Goal: Information Seeking & Learning: Learn about a topic

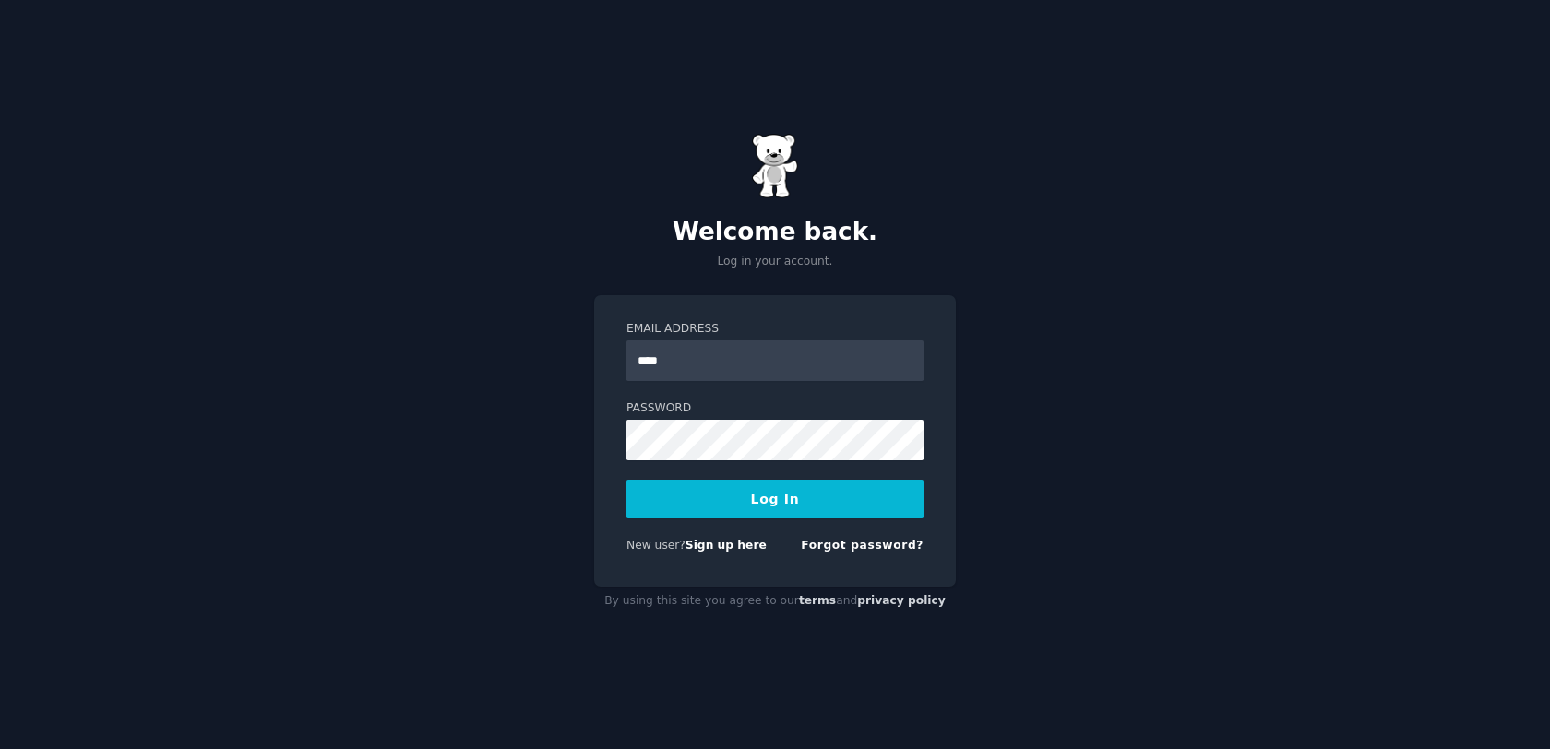
type input "**********"
click at [774, 504] on button "Log In" at bounding box center [775, 499] width 297 height 39
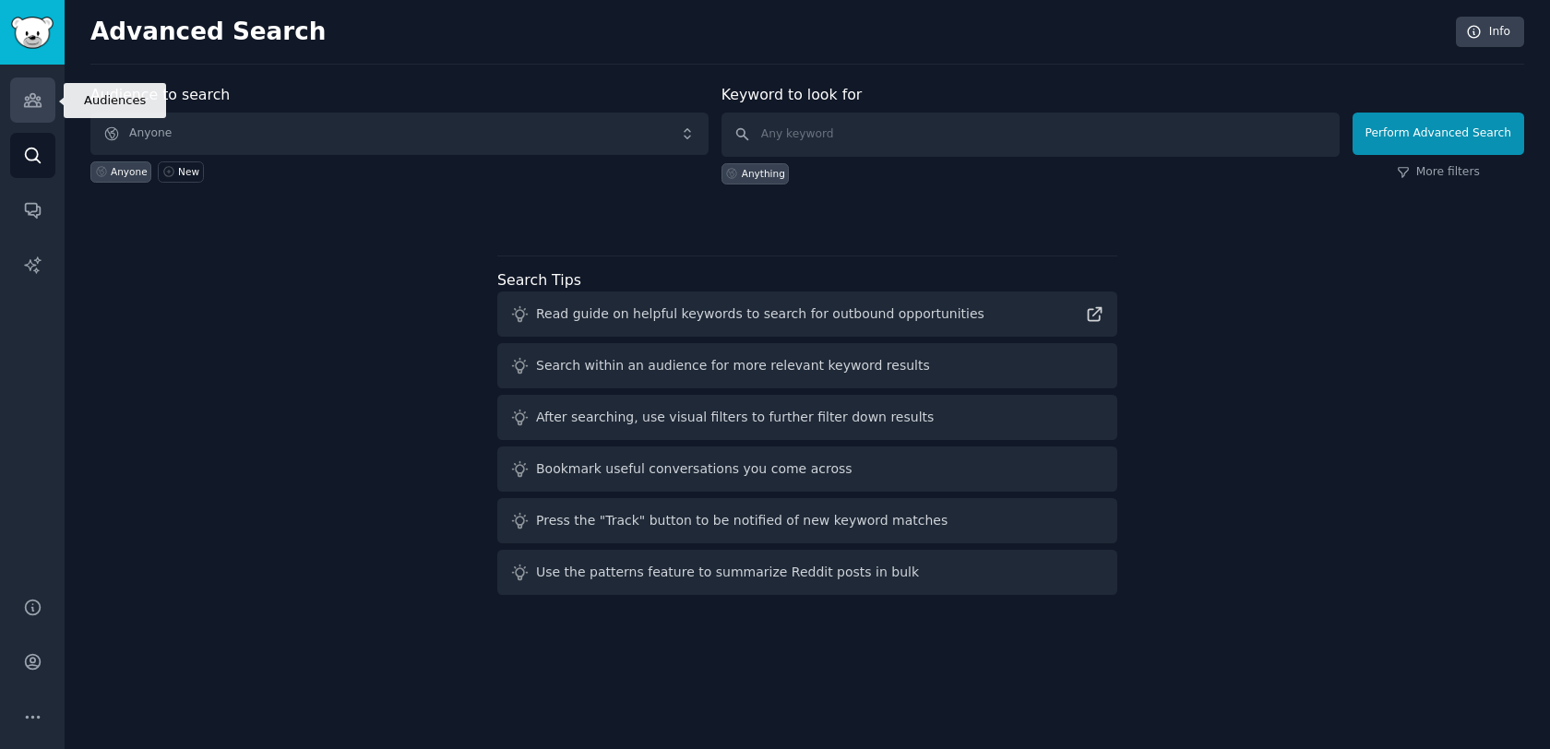
click at [30, 100] on icon "Sidebar" at bounding box center [32, 99] width 19 height 19
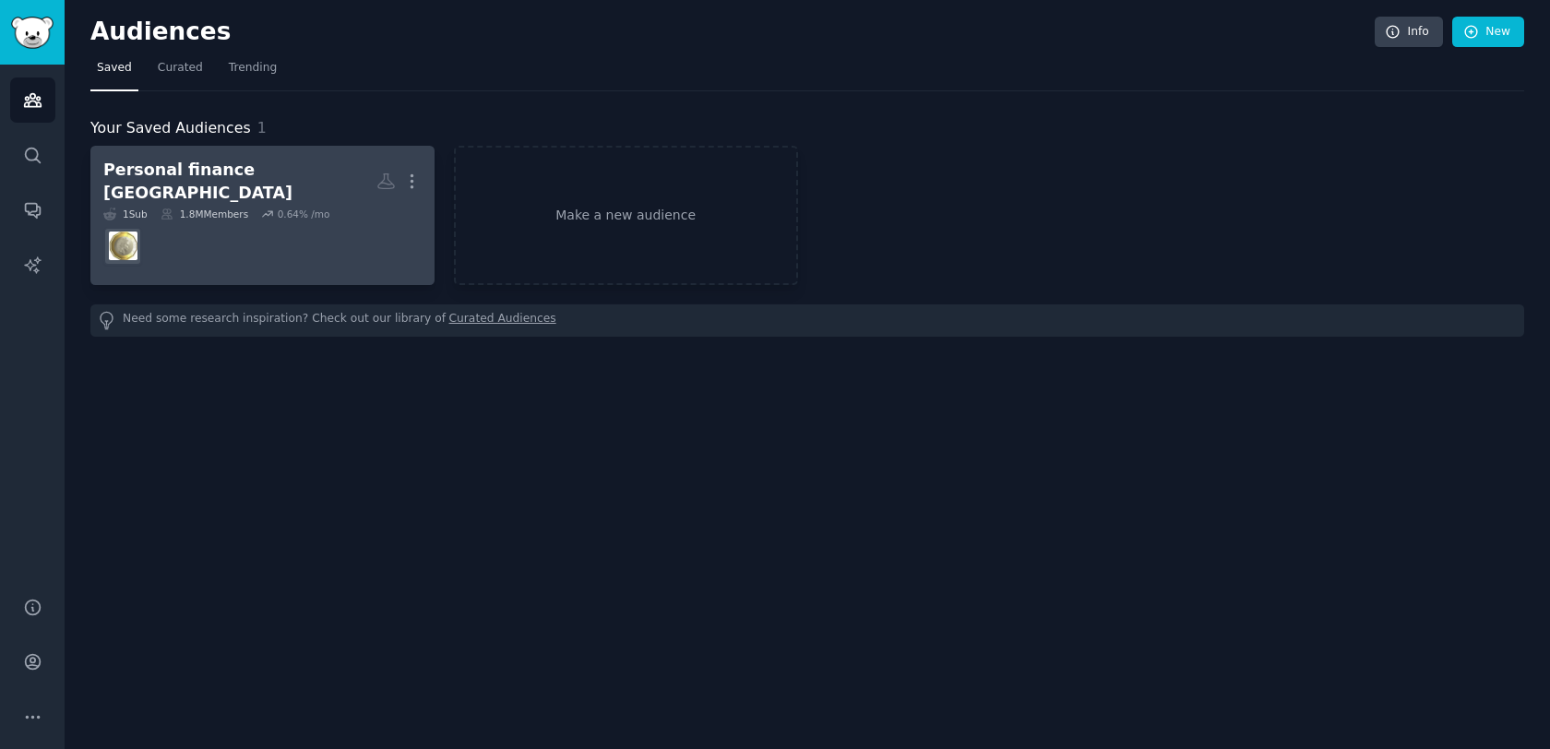
click at [278, 173] on h2 "Personal finance [GEOGRAPHIC_DATA] More" at bounding box center [262, 181] width 318 height 45
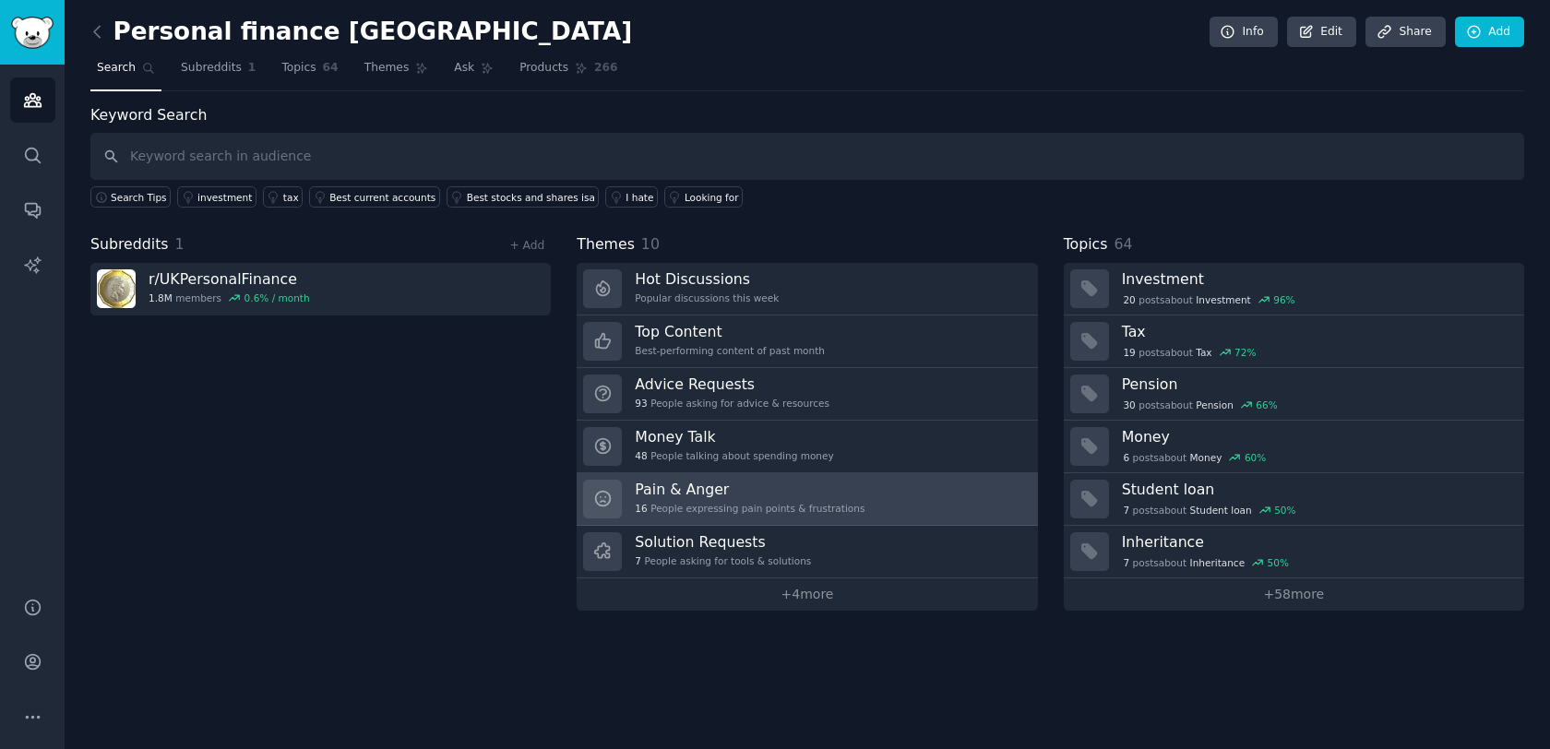
click at [768, 500] on div "Pain & Anger 16 People expressing pain points & frustrations" at bounding box center [750, 499] width 230 height 39
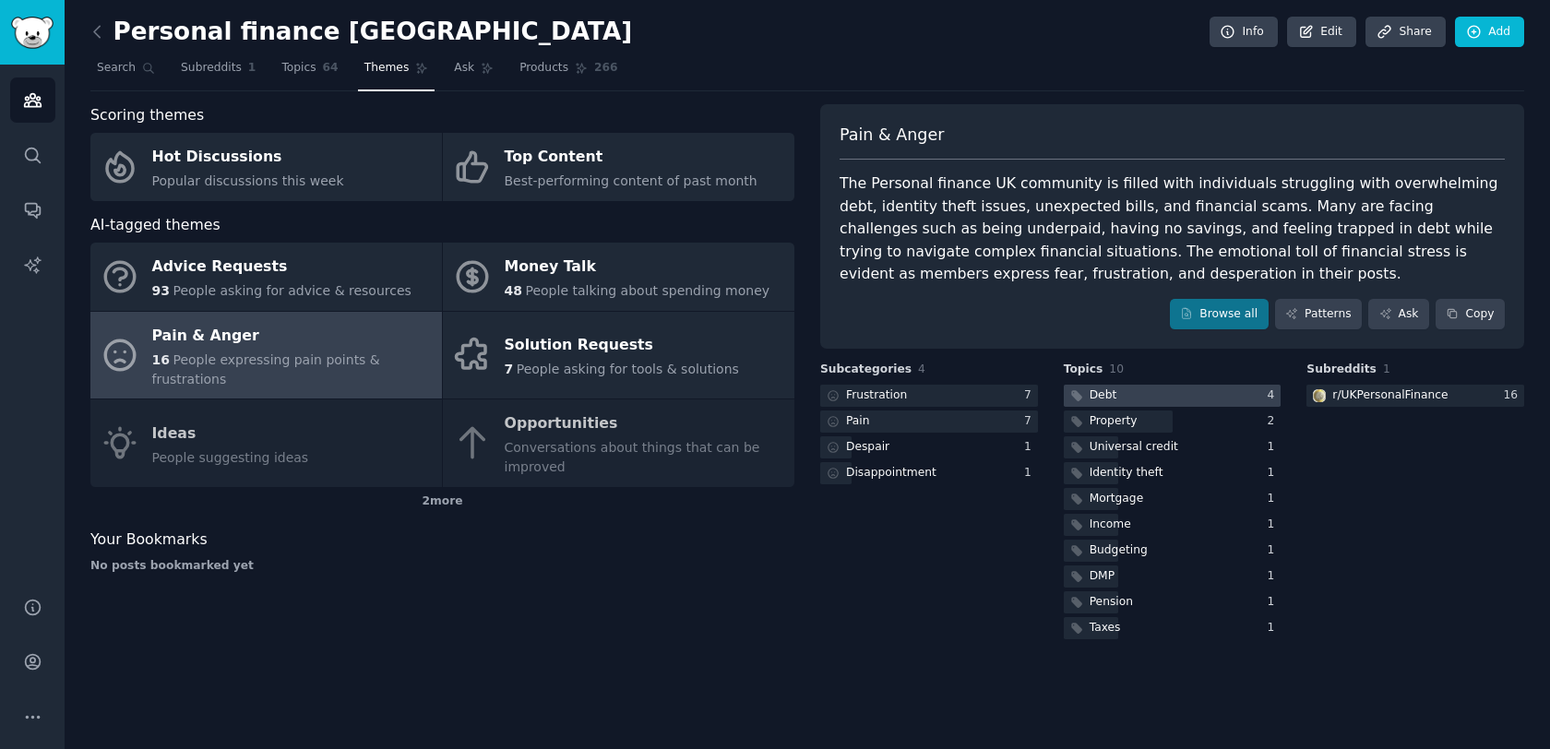
click at [1161, 390] on div at bounding box center [1173, 396] width 218 height 23
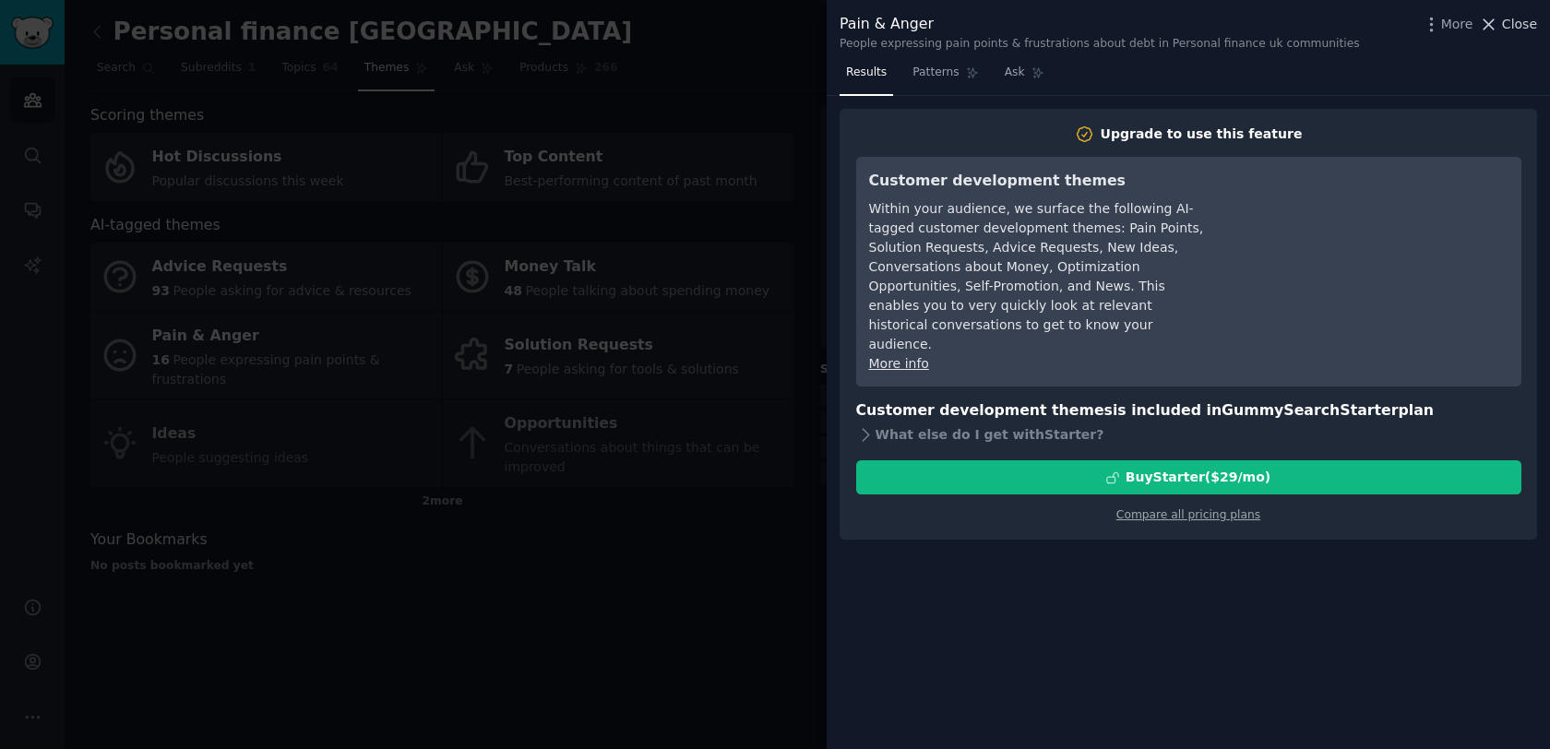
click at [1497, 24] on icon at bounding box center [1488, 24] width 19 height 19
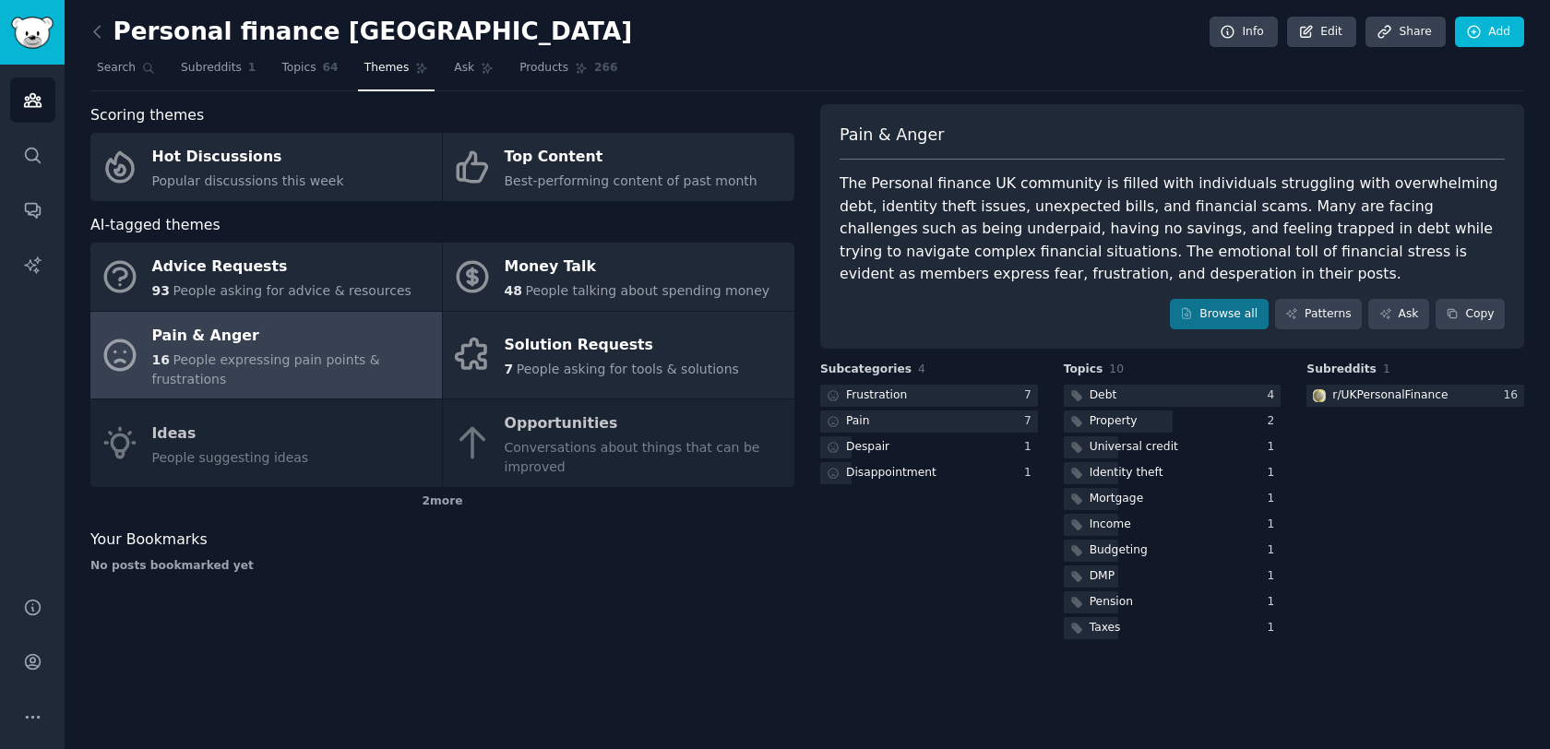
click at [1039, 271] on div "The Personal finance UK community is filled with individuals struggling with ov…" at bounding box center [1172, 230] width 665 height 114
click at [1226, 312] on link "Browse all" at bounding box center [1219, 314] width 99 height 31
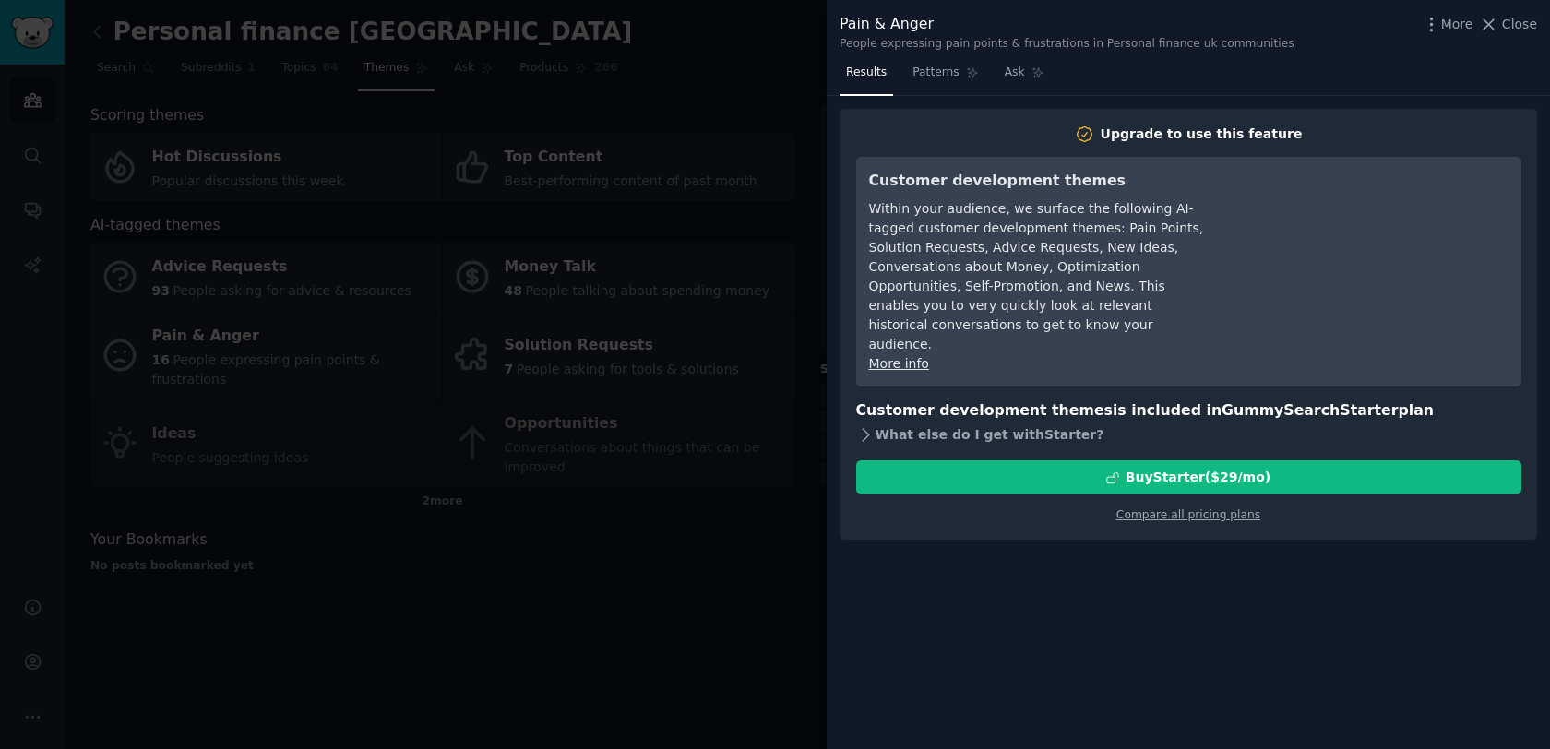
click at [874, 425] on icon at bounding box center [865, 434] width 19 height 19
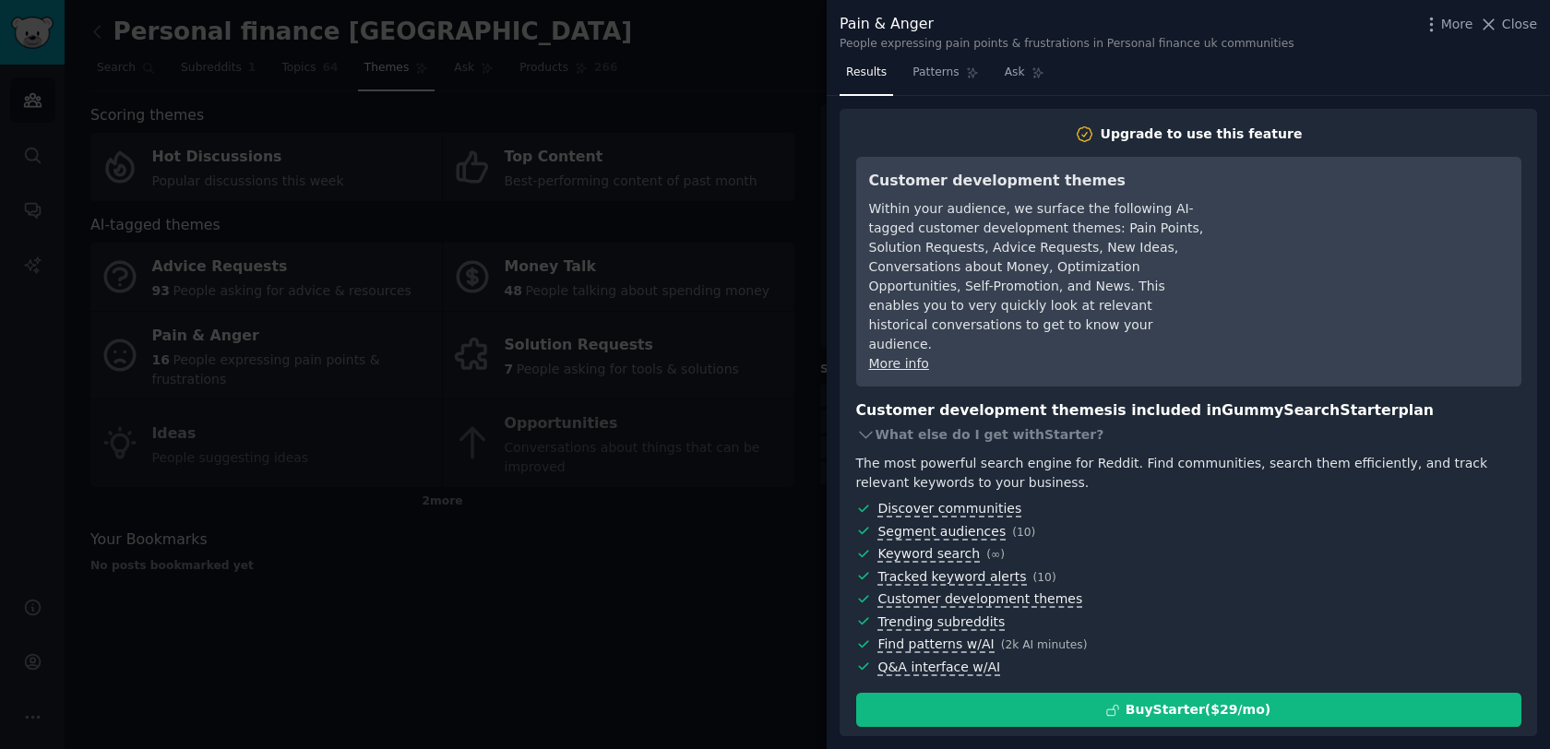
click at [726, 610] on div at bounding box center [775, 374] width 1550 height 749
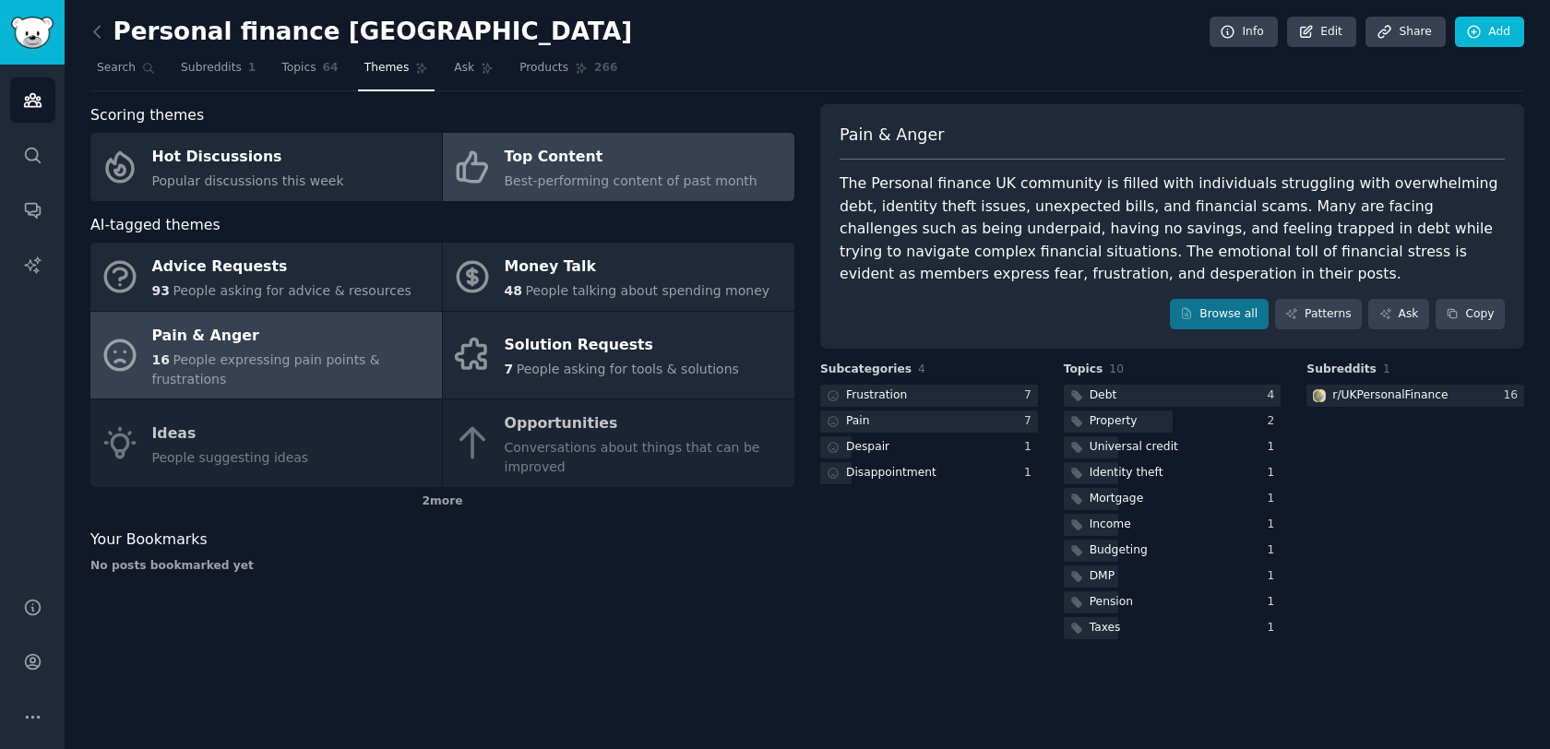
click at [609, 185] on span "Best-performing content of past month" at bounding box center [631, 180] width 253 height 15
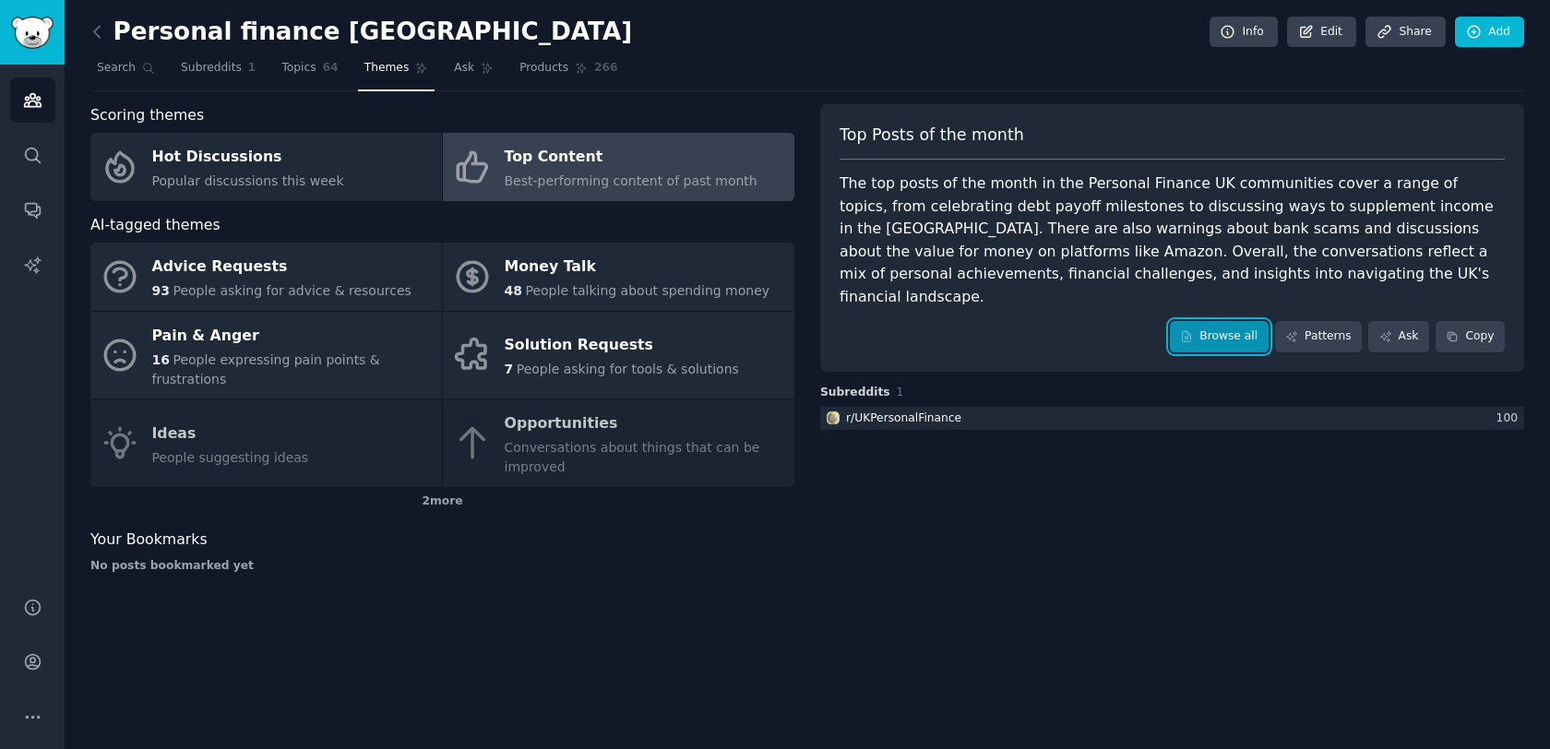
click at [1237, 321] on link "Browse all" at bounding box center [1219, 336] width 99 height 31
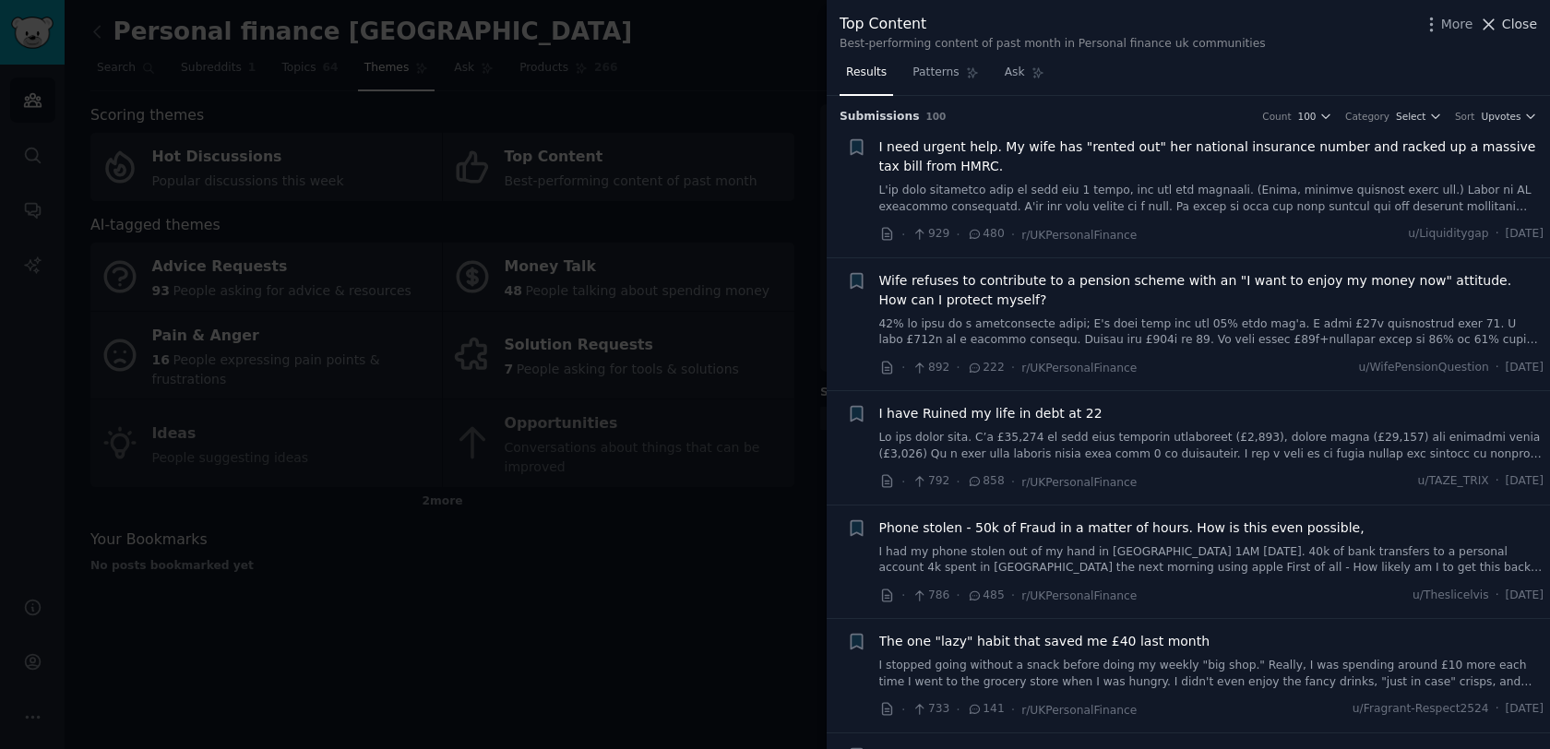
click at [1494, 20] on icon at bounding box center [1490, 24] width 10 height 10
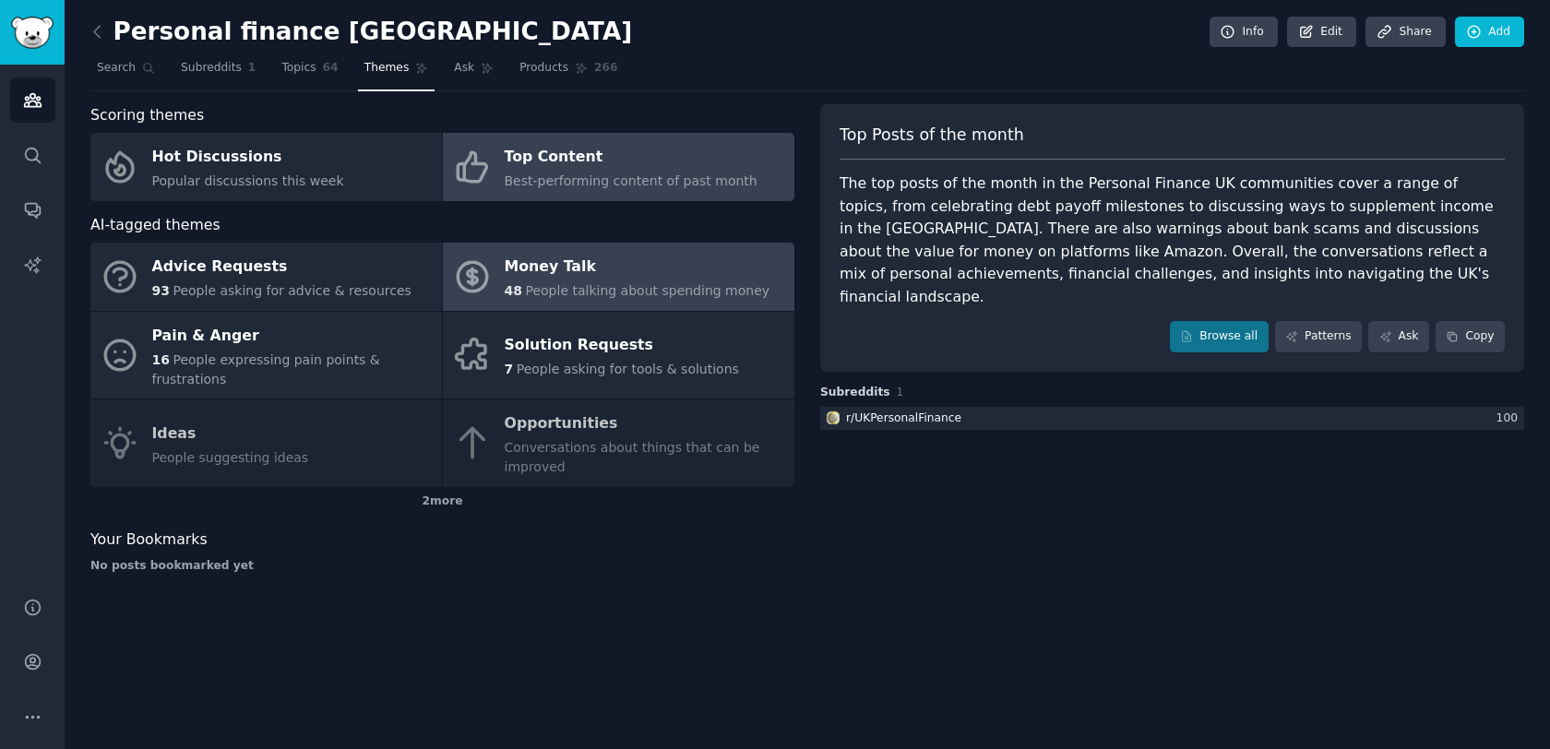
click at [628, 280] on div "Money Talk" at bounding box center [638, 268] width 266 height 30
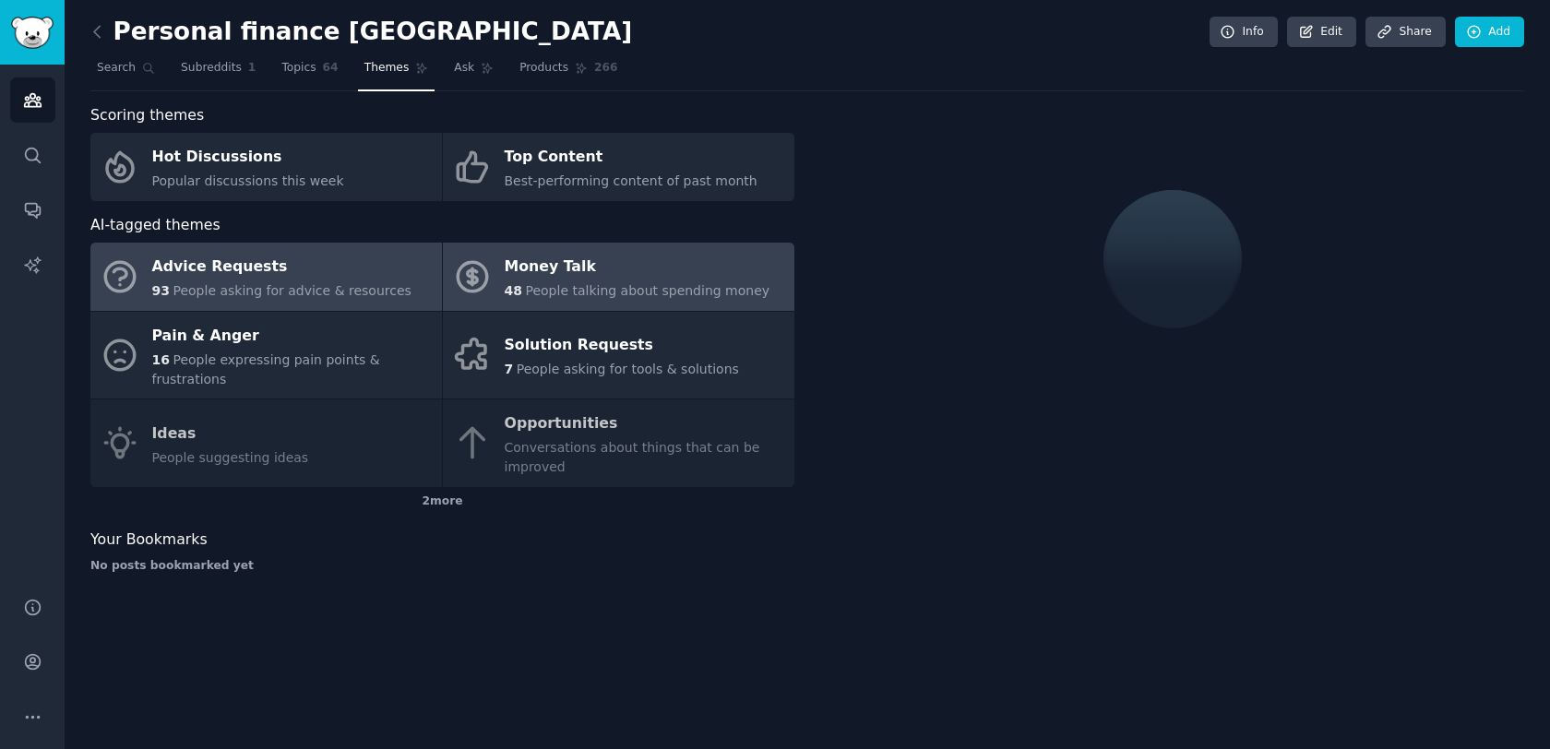
click at [240, 267] on div "Advice Requests" at bounding box center [281, 268] width 259 height 30
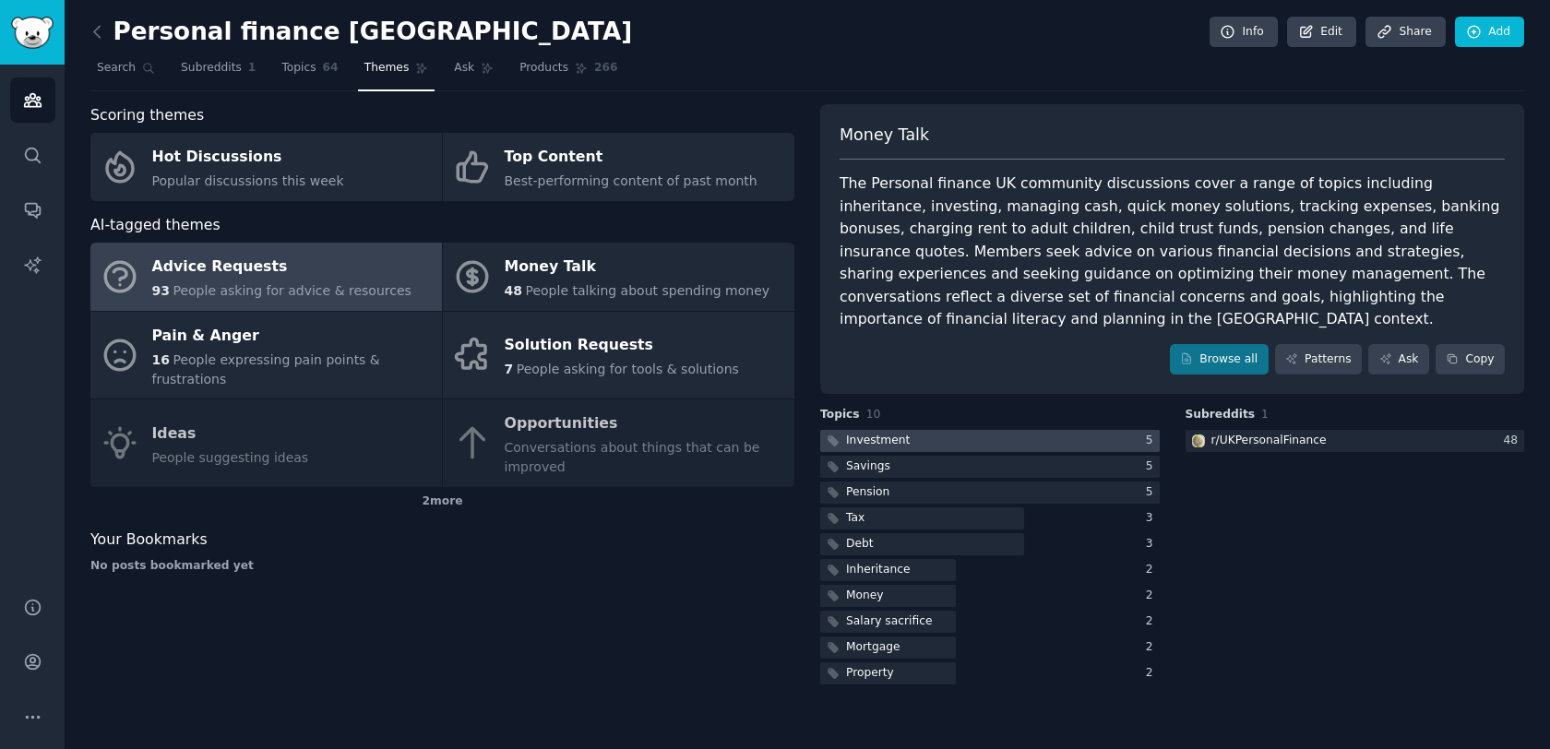
click at [1095, 430] on div at bounding box center [990, 441] width 340 height 23
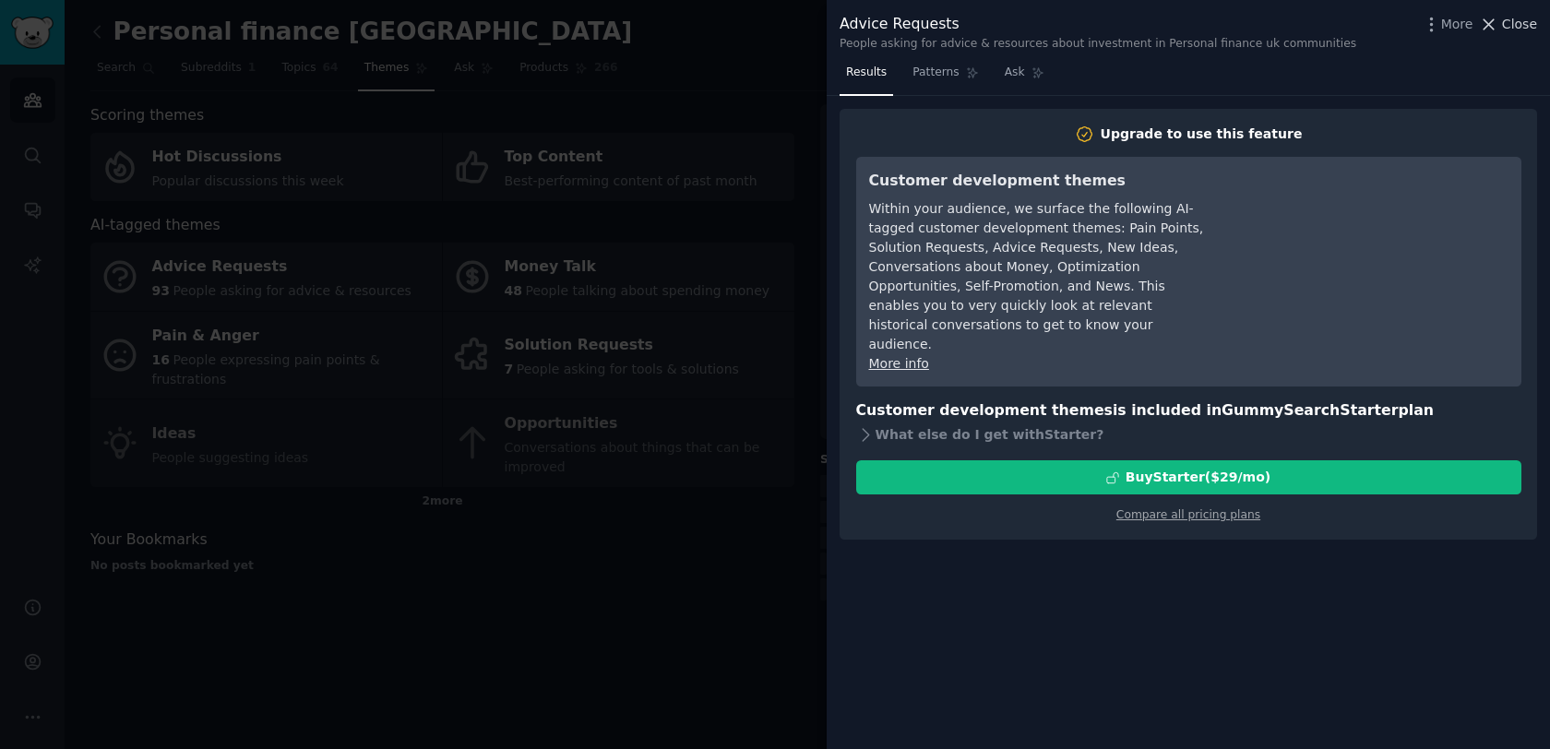
click at [1499, 30] on icon at bounding box center [1488, 24] width 19 height 19
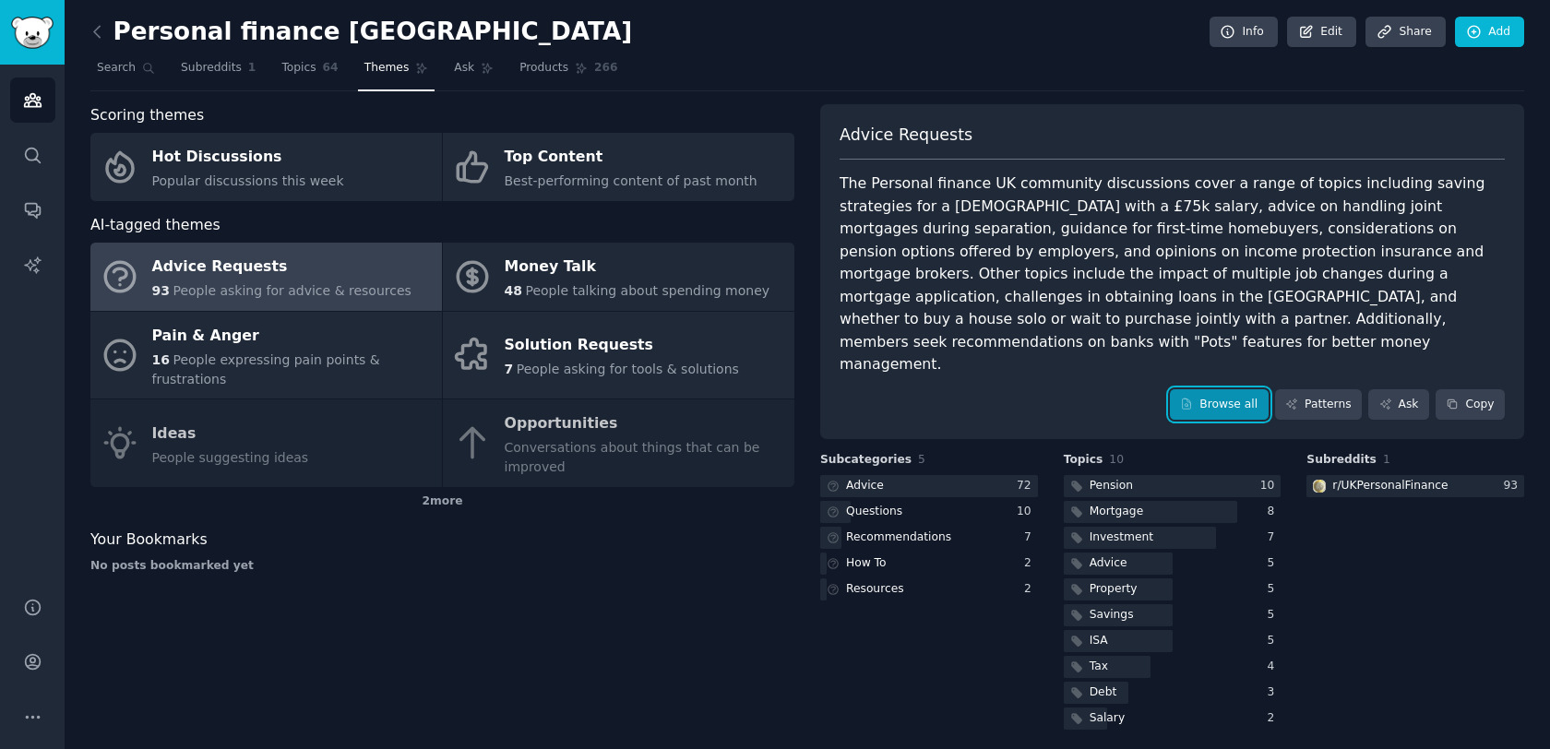
click at [1188, 389] on link "Browse all" at bounding box center [1219, 404] width 99 height 31
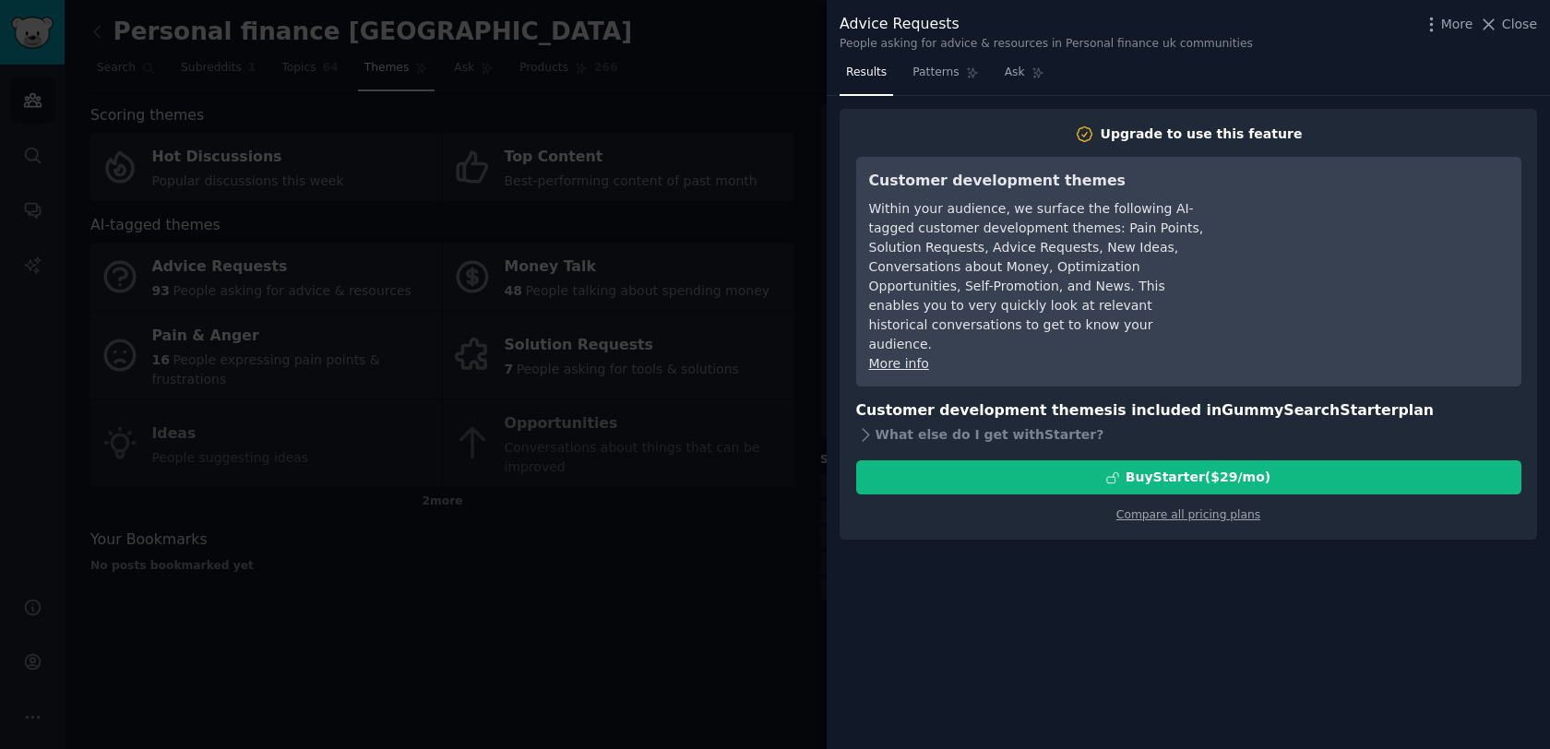
drag, startPoint x: 1498, startPoint y: 23, endPoint x: 858, endPoint y: 119, distance: 646.7
click at [869, 121] on div "Advice Requests People asking for advice & resources in Personal finance uk com…" at bounding box center [1189, 374] width 724 height 749
click at [934, 76] on span "Patterns" at bounding box center [936, 73] width 46 height 17
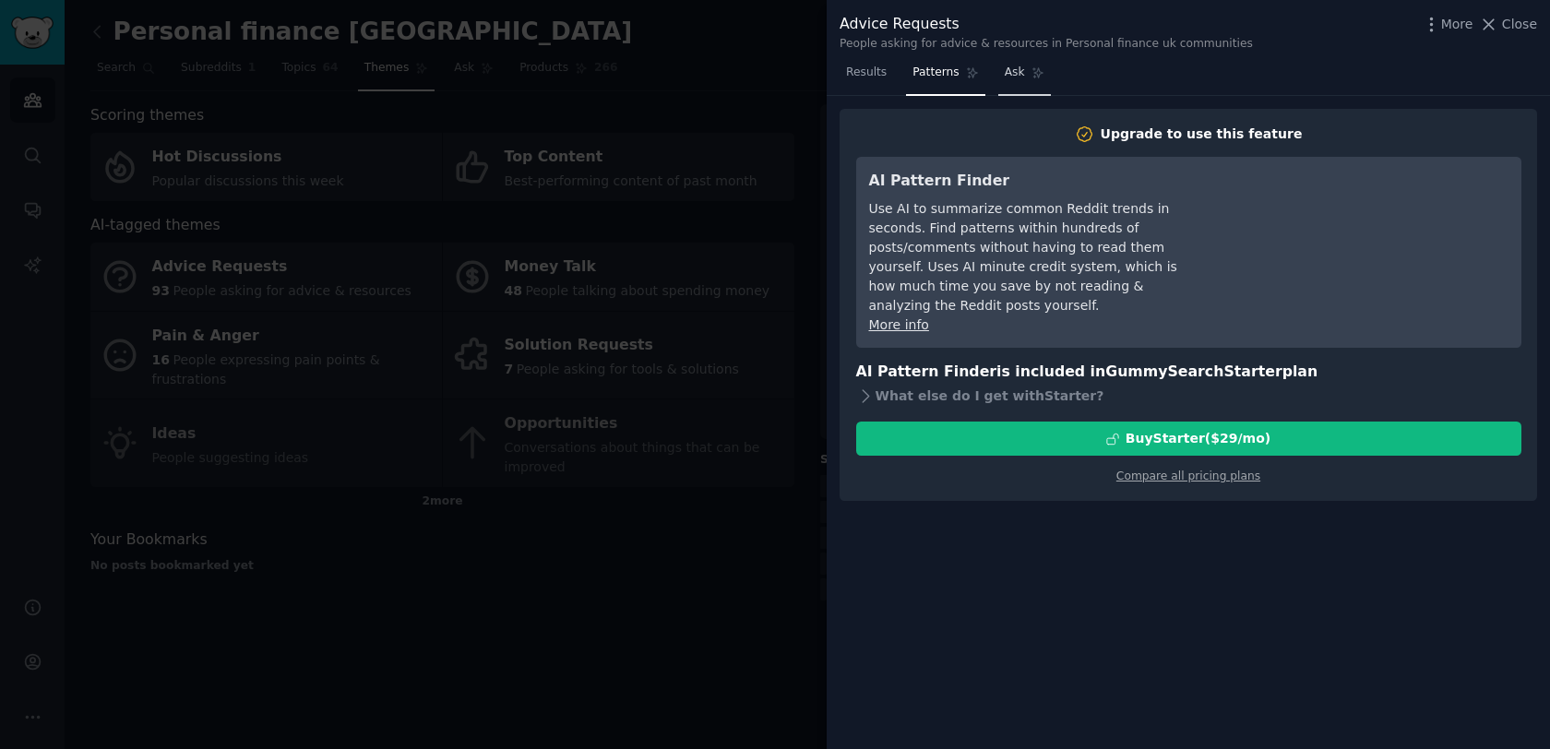
click at [1014, 76] on span "Ask" at bounding box center [1015, 73] width 20 height 17
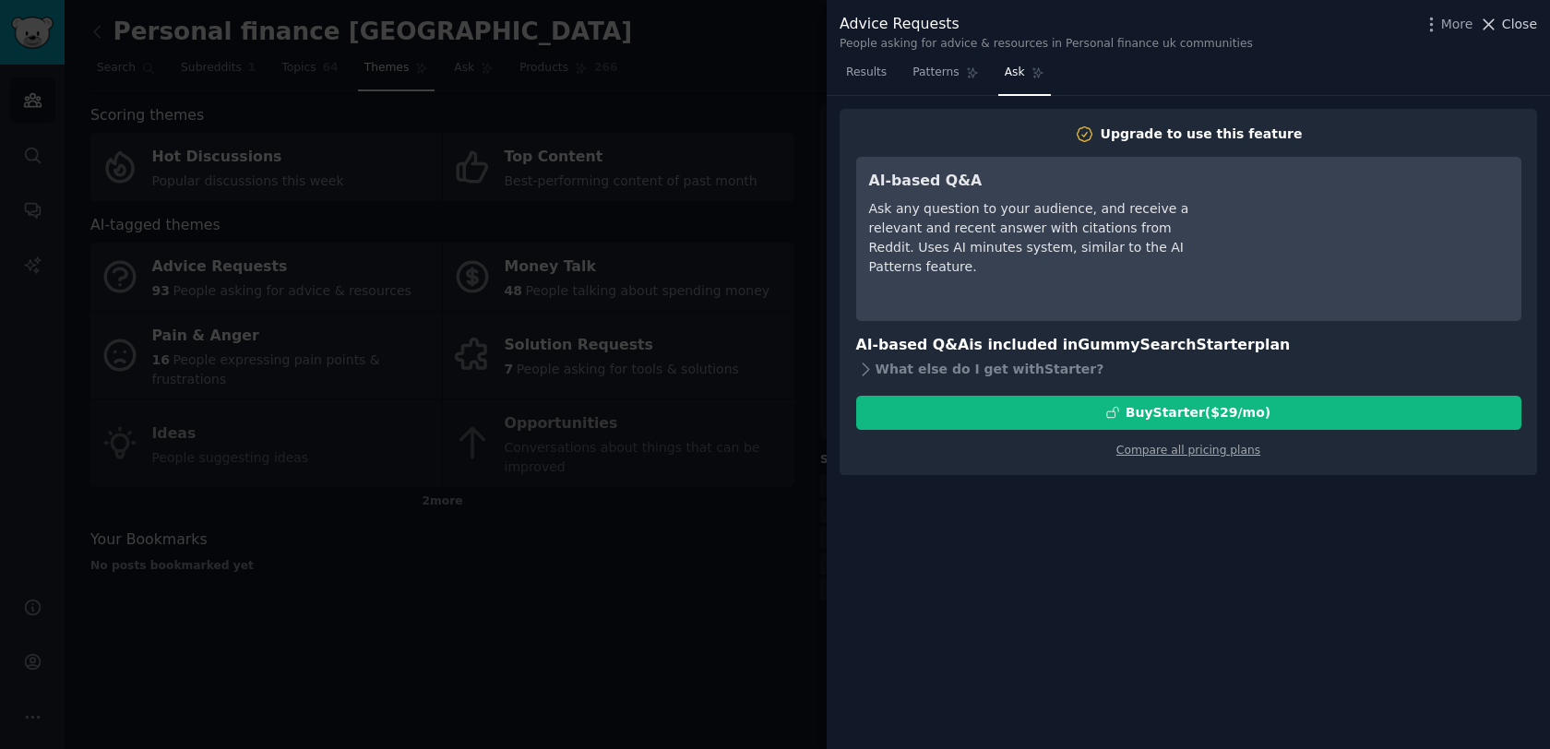
click at [1518, 26] on span "Close" at bounding box center [1519, 24] width 35 height 19
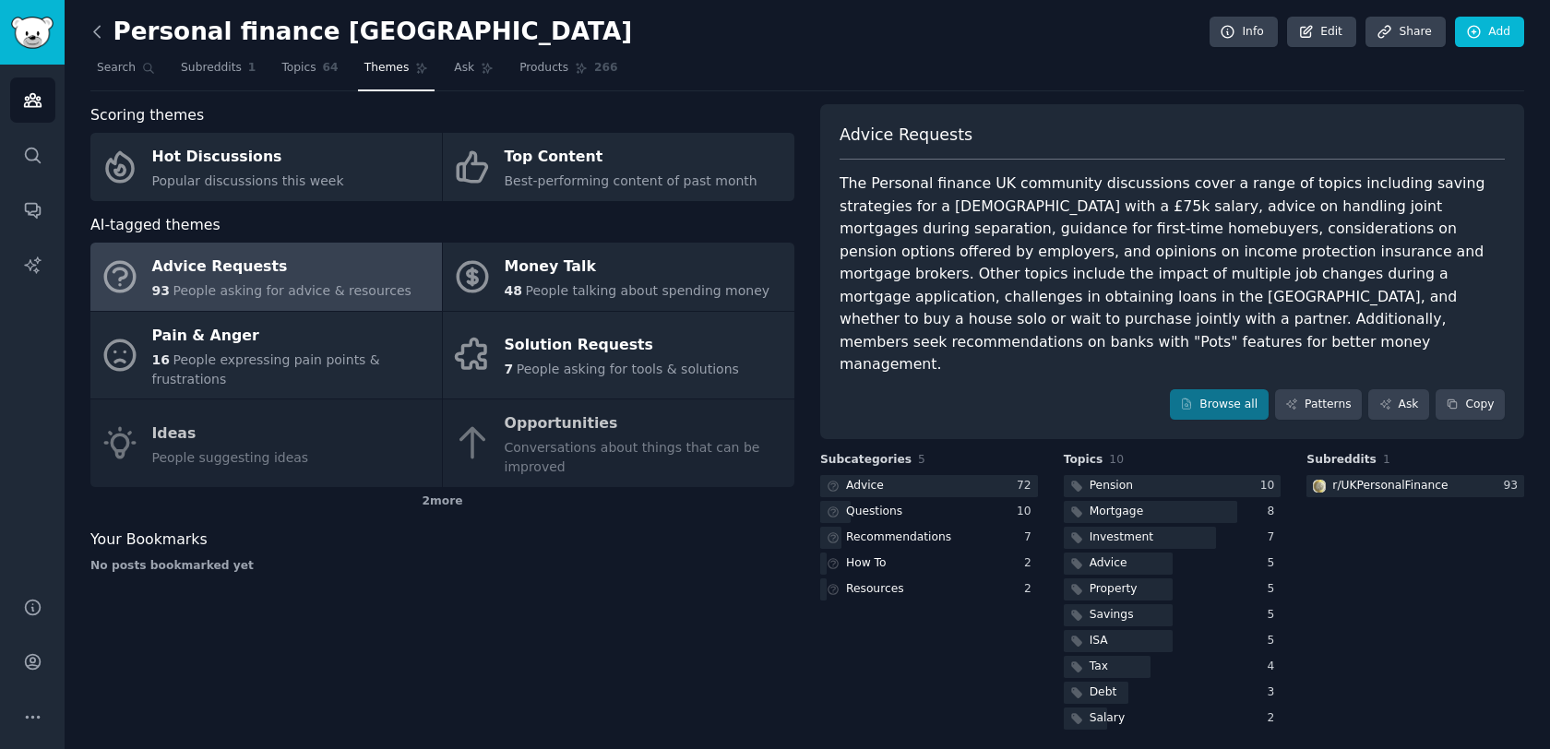
click at [92, 27] on icon at bounding box center [97, 31] width 19 height 19
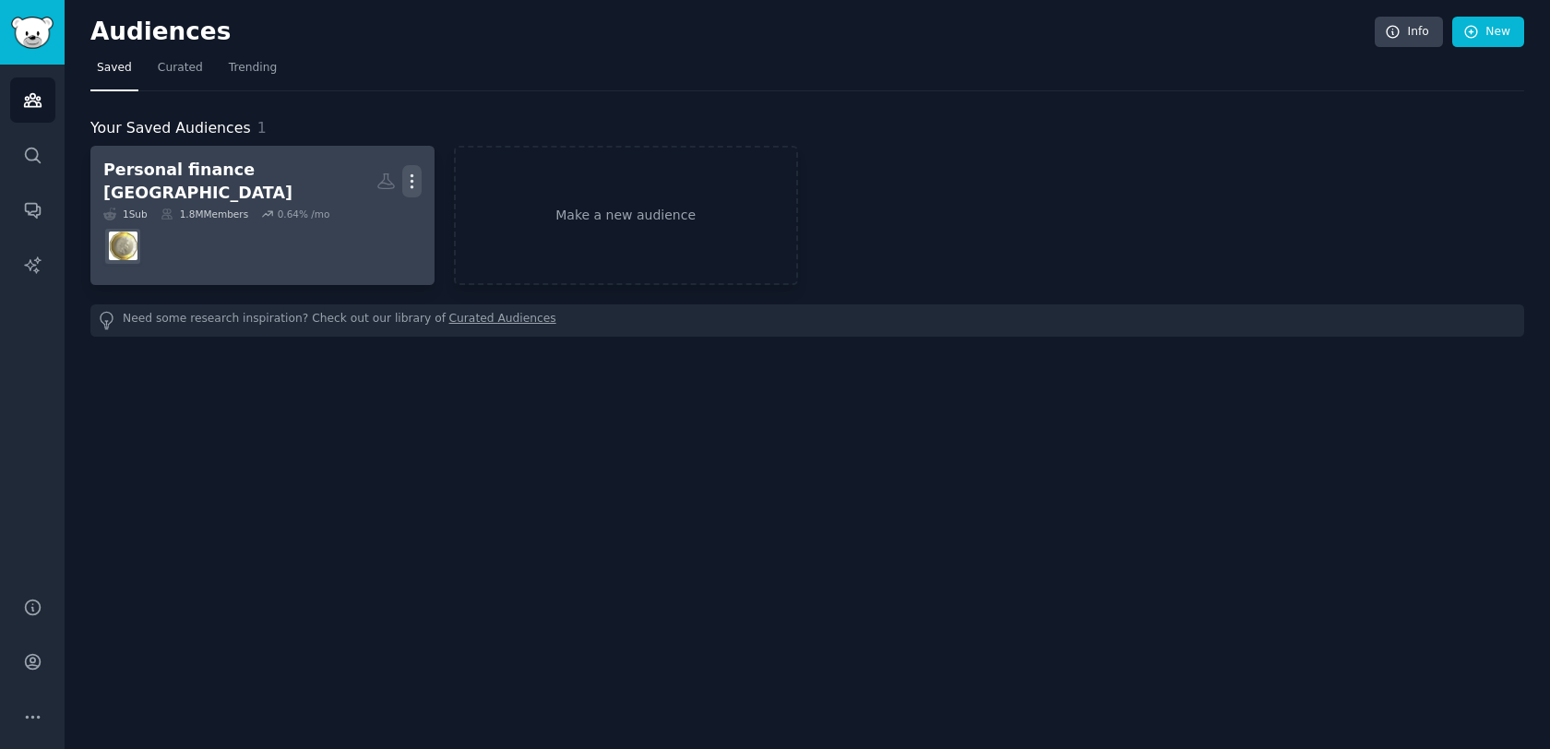
click at [411, 175] on icon "button" at bounding box center [412, 181] width 2 height 13
click at [359, 178] on p "View" at bounding box center [356, 187] width 30 height 19
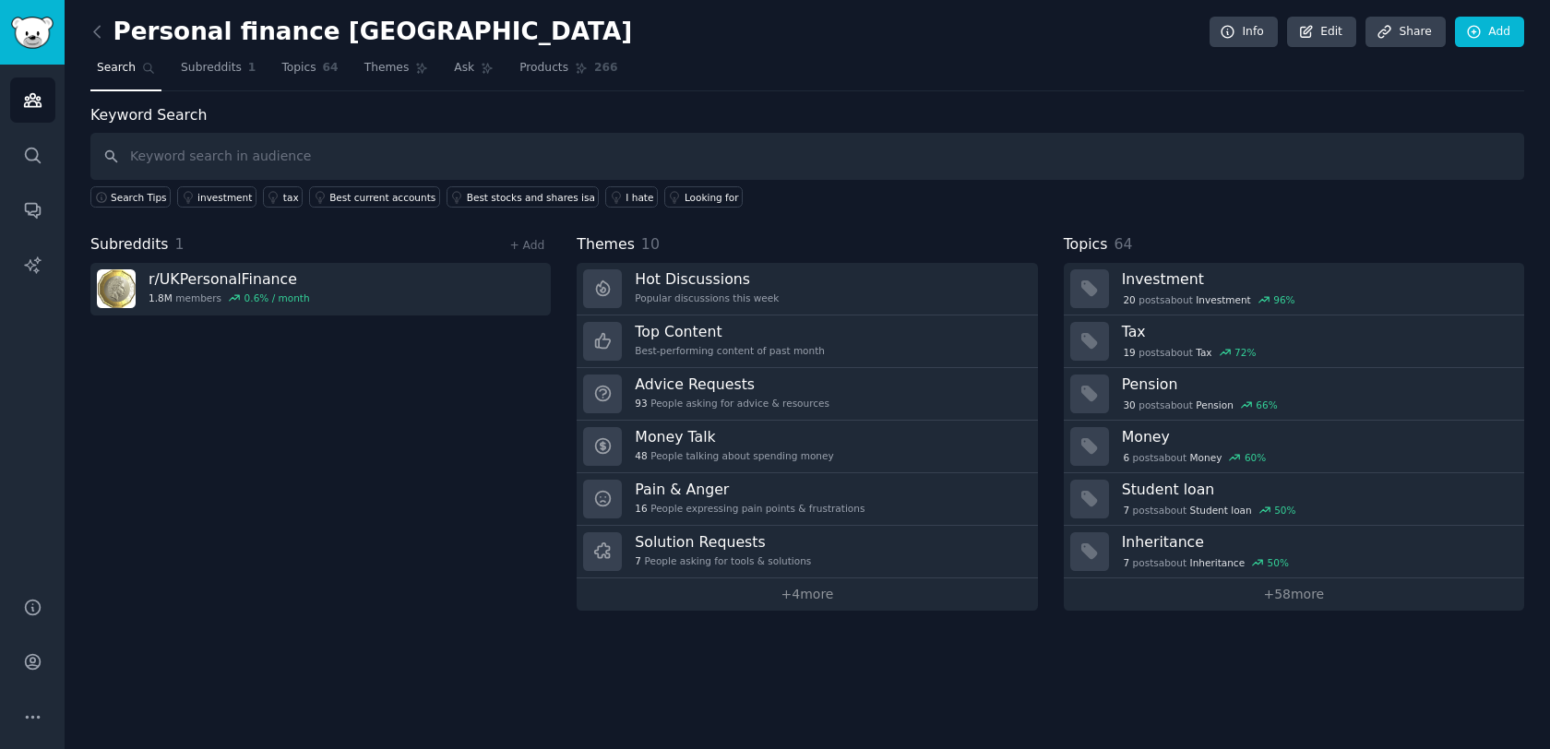
drag, startPoint x: 315, startPoint y: 289, endPoint x: 1263, endPoint y: 0, distance: 991.7
